Goal: Transaction & Acquisition: Download file/media

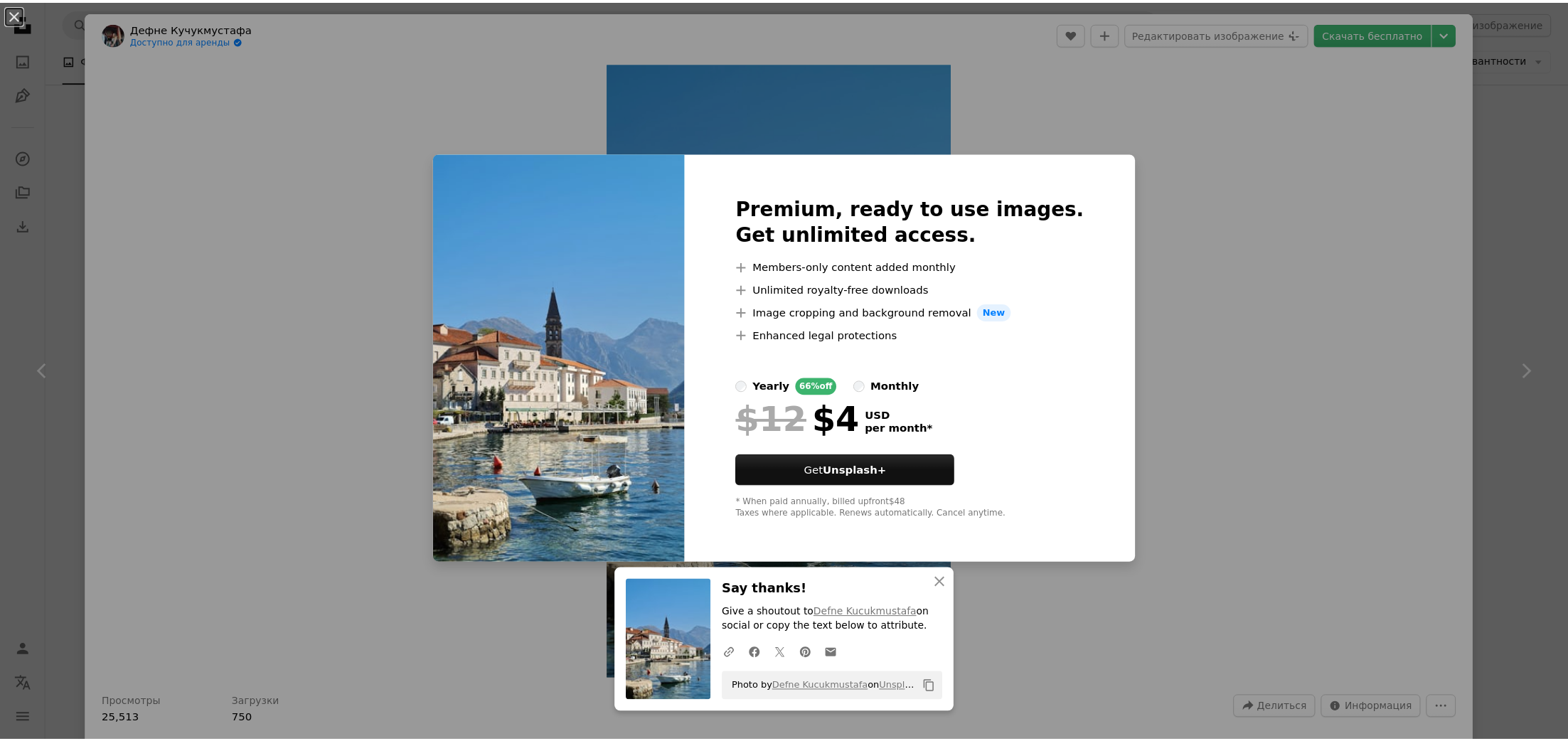
scroll to position [496, 0]
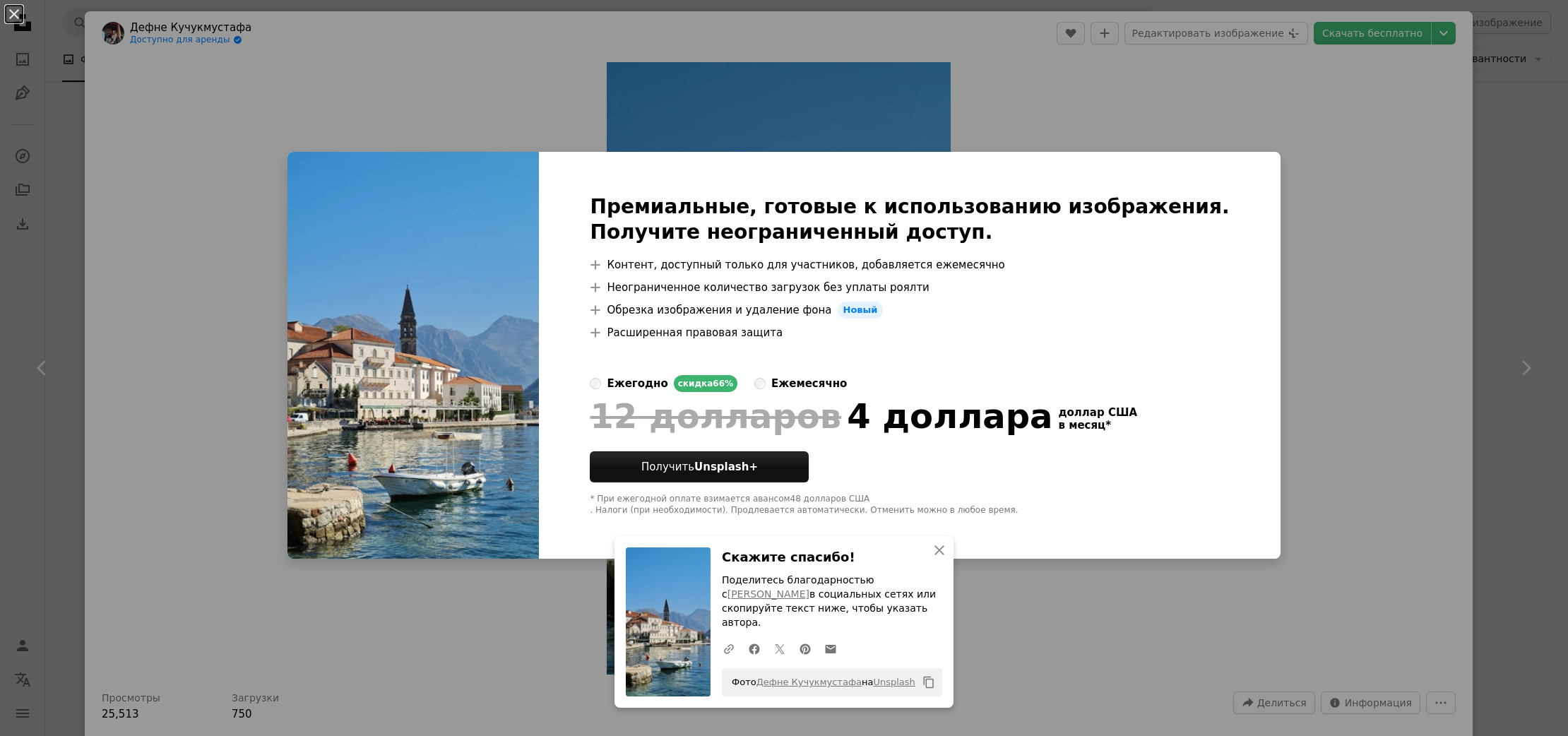
click at [1353, 330] on div "An X shape Премиальные, готовые к использованию изображения. Получите неогранич…" at bounding box center [784, 368] width 1568 height 736
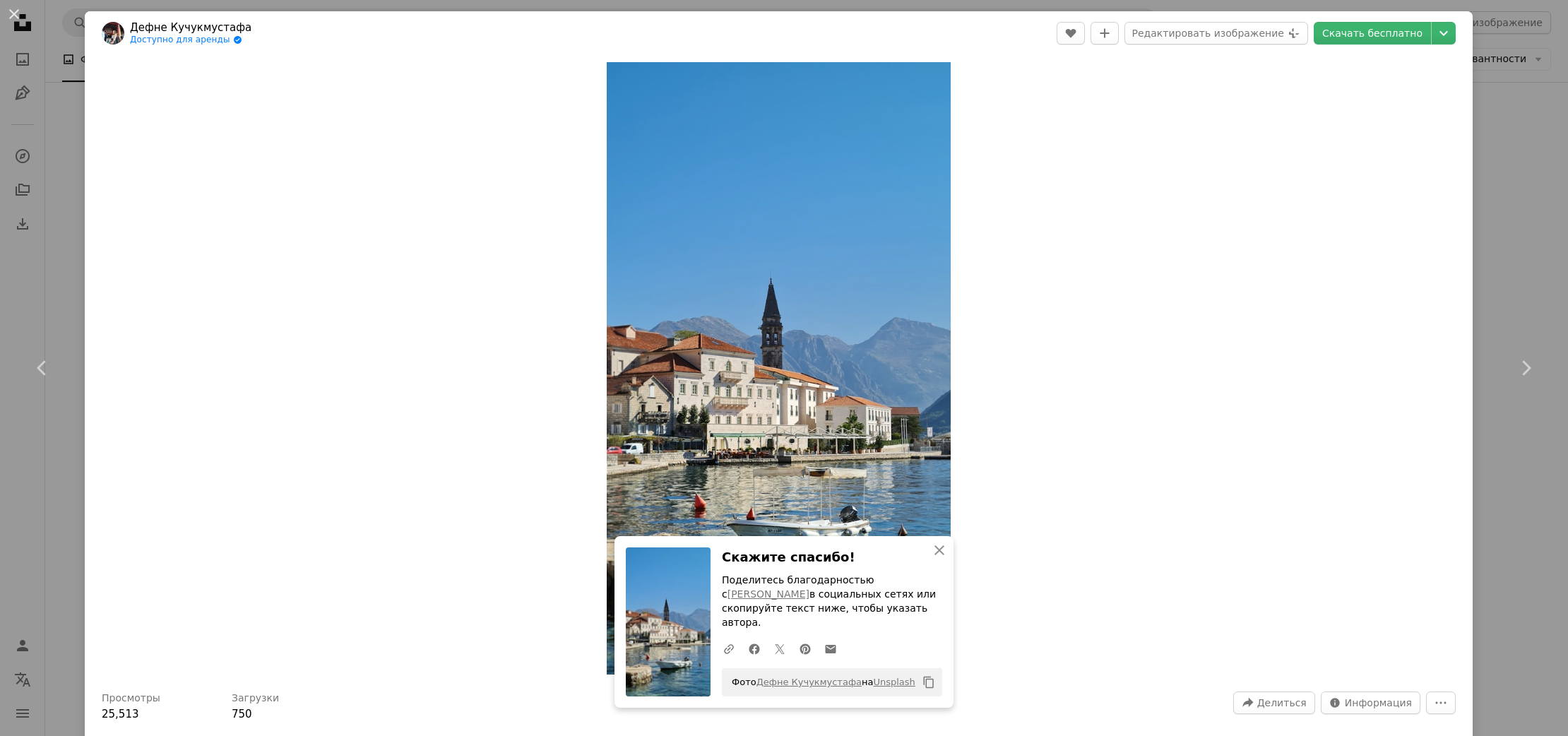
click at [1122, 131] on div "Zoom in" at bounding box center [779, 368] width 1388 height 627
click at [1544, 117] on div "An X shape Chevron left Chevron right Дефне Кучукмустафа Доступно для аренды A …" at bounding box center [784, 368] width 1568 height 736
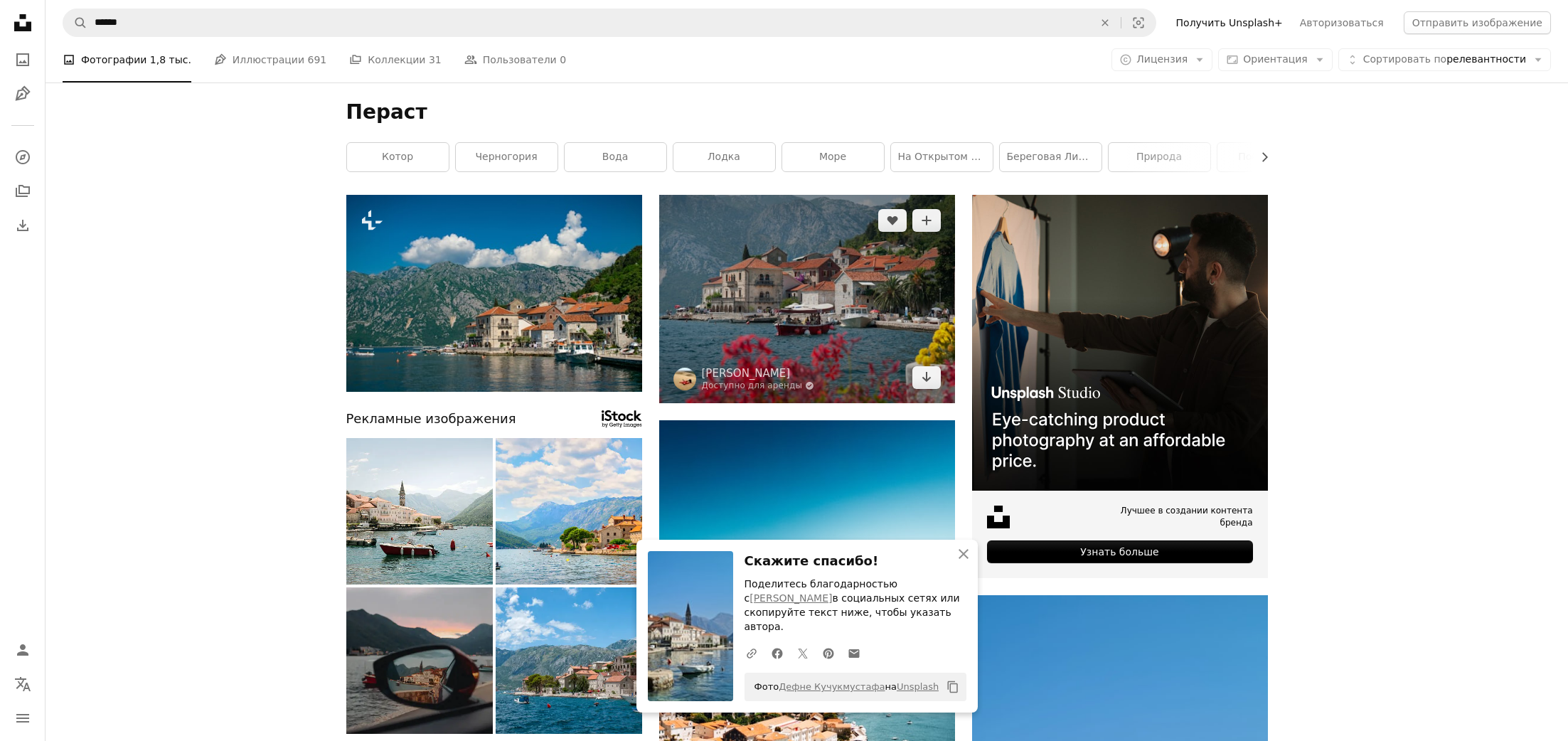
click at [801, 317] on img at bounding box center [807, 299] width 296 height 208
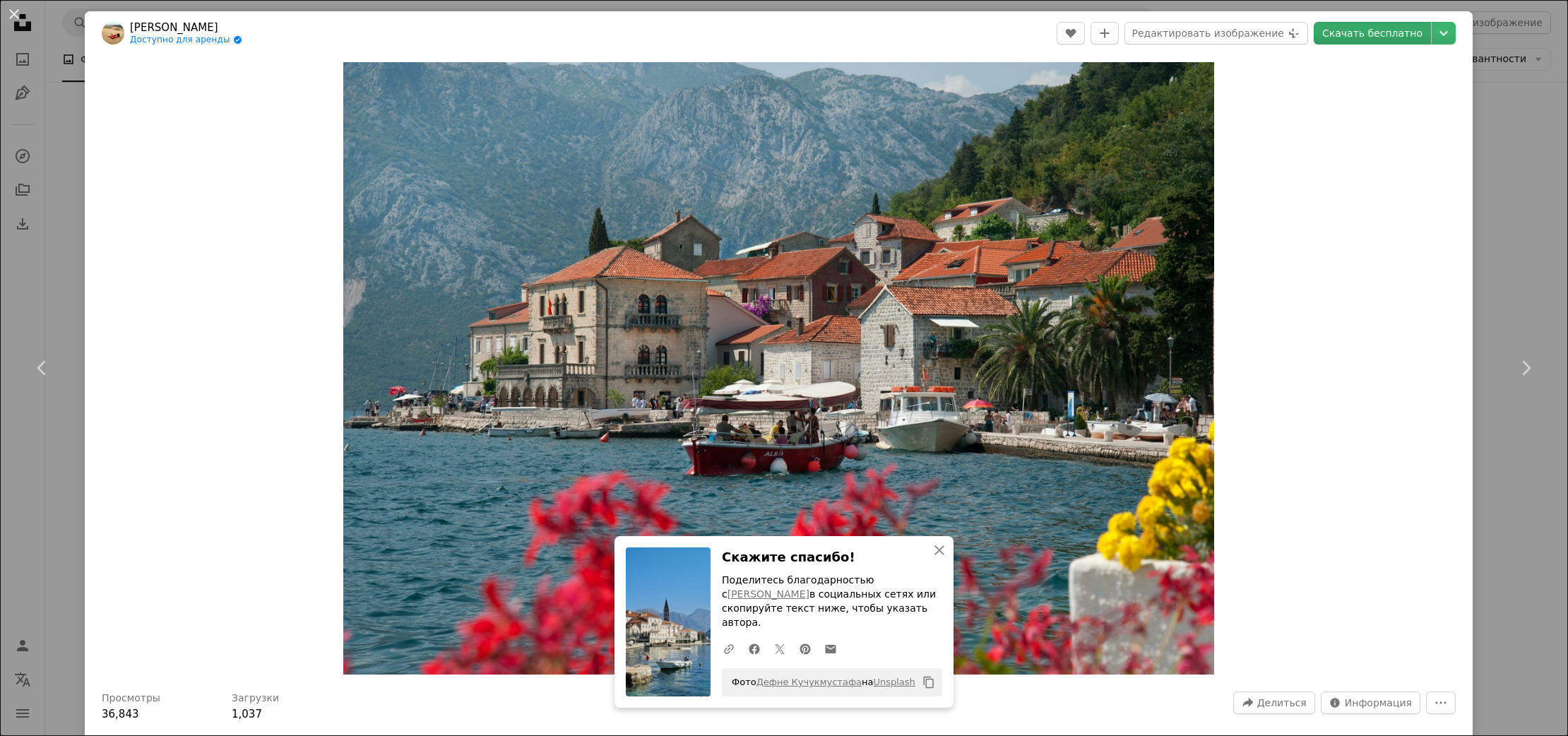
click at [1370, 32] on font "Скачать бесплатно" at bounding box center [1371, 33] width 100 height 12
click at [10, 9] on button "An X shape" at bounding box center [14, 14] width 17 height 17
